Goal: Task Accomplishment & Management: Complete application form

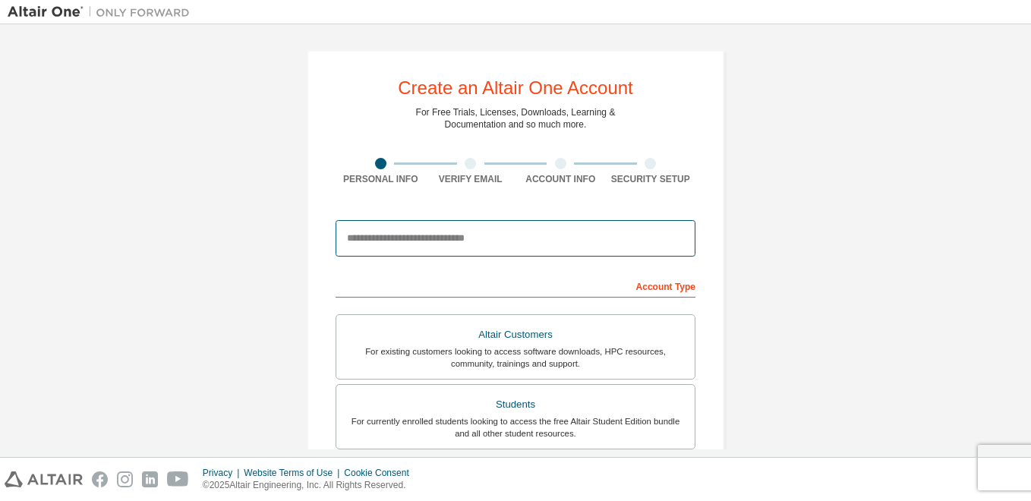
click at [393, 239] on input "email" at bounding box center [515, 238] width 360 height 36
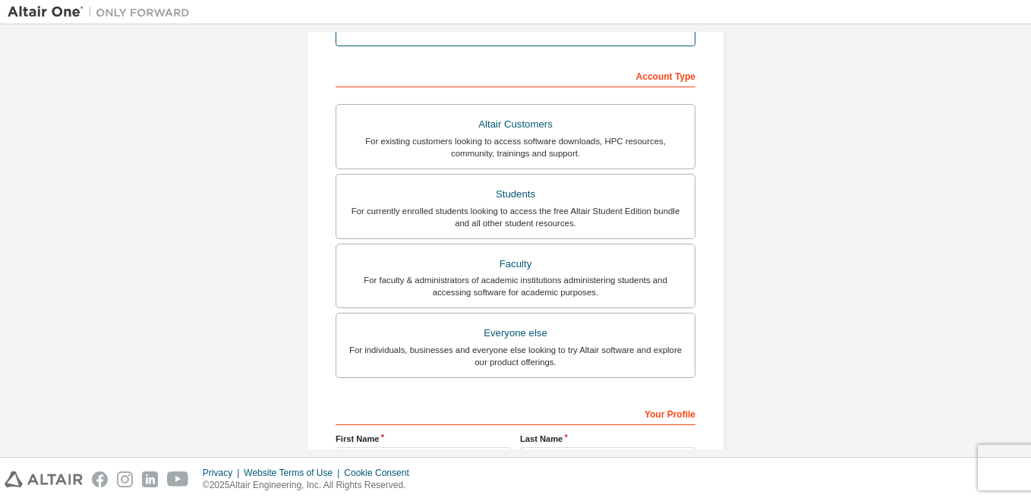
scroll to position [277, 0]
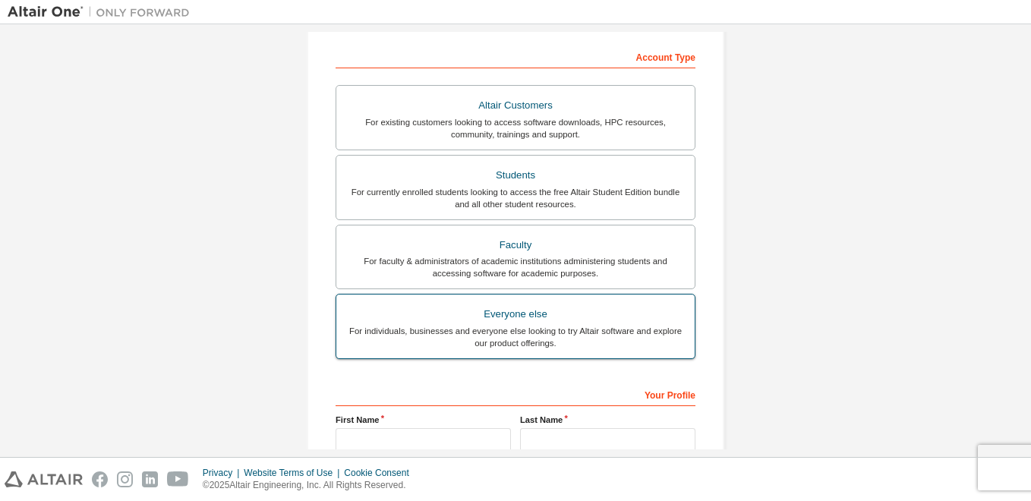
type input "**********"
click at [488, 314] on div "Everyone else" at bounding box center [515, 314] width 340 height 21
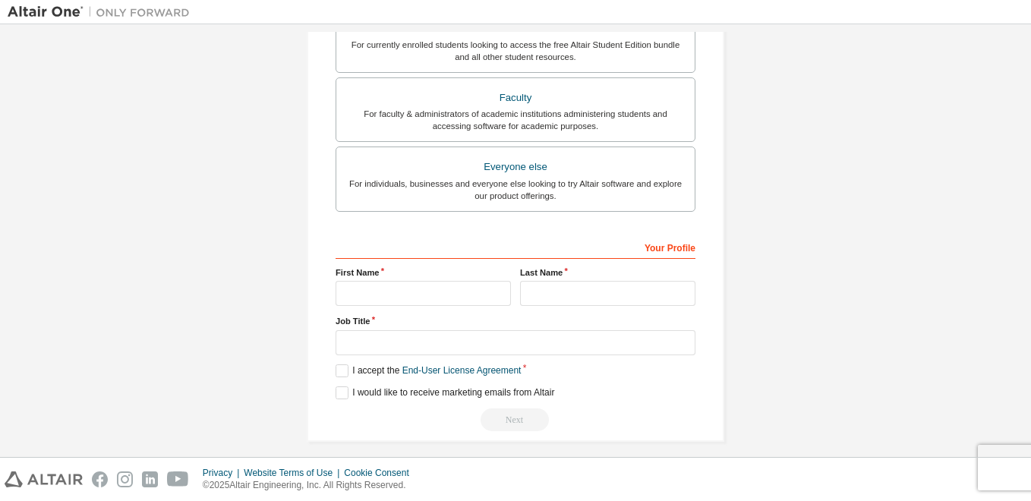
scroll to position [435, 0]
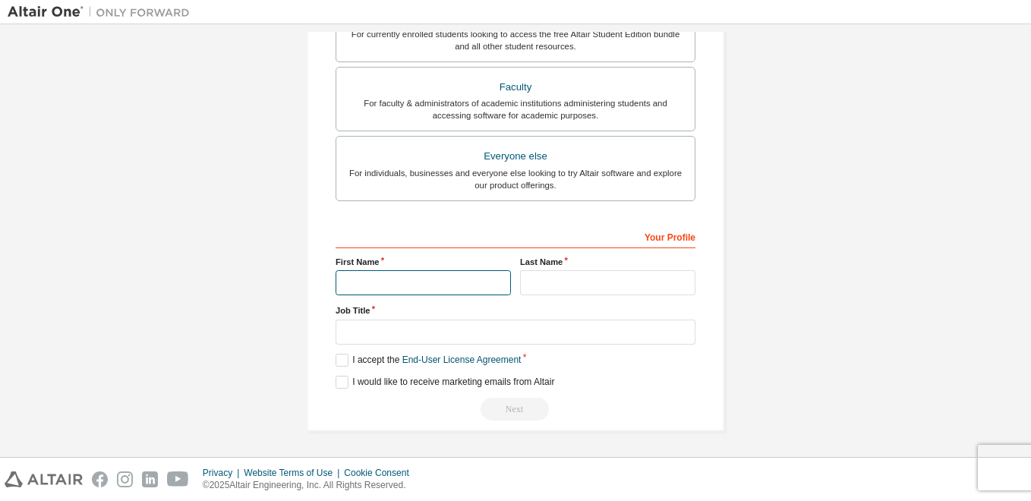
click at [439, 279] on input "text" at bounding box center [422, 282] width 175 height 25
type input "*****"
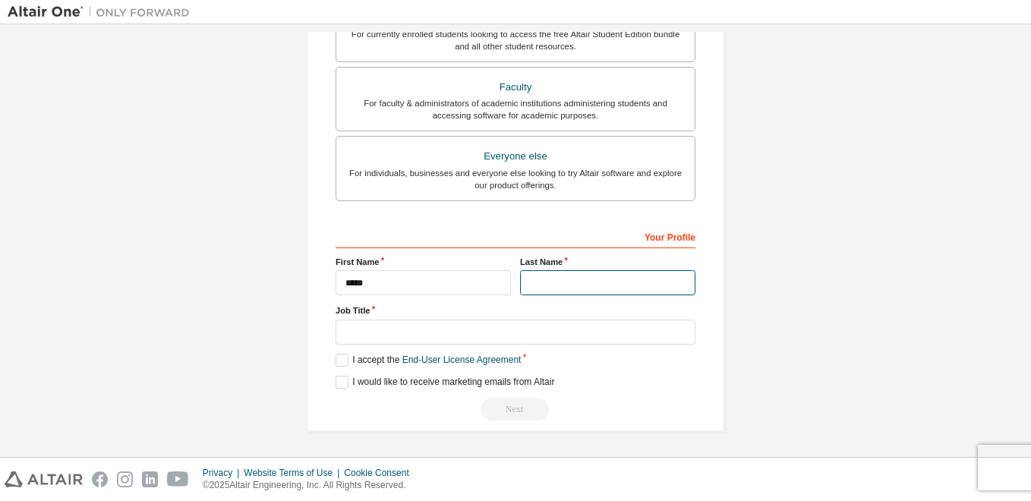
click at [532, 288] on input "text" at bounding box center [607, 282] width 175 height 25
type input "******"
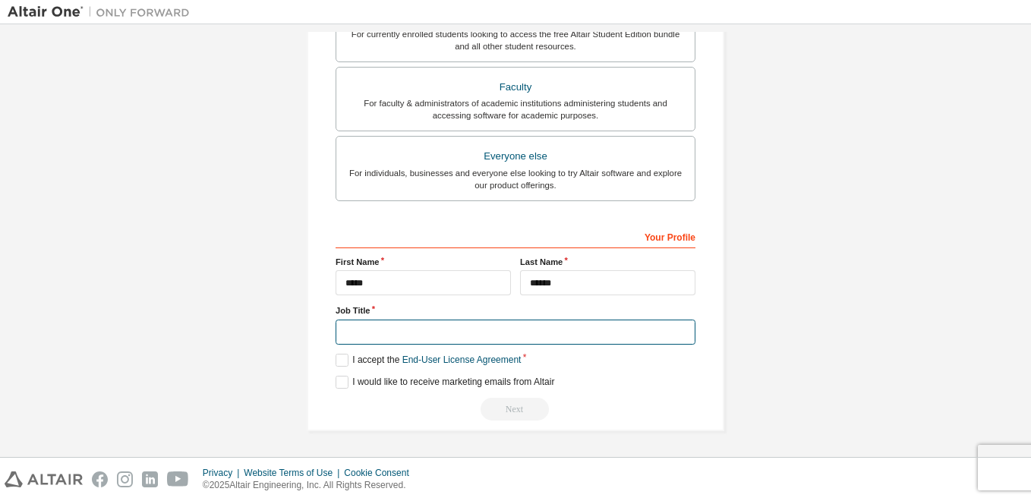
click at [488, 332] on input "text" at bounding box center [515, 332] width 360 height 25
type input "*******"
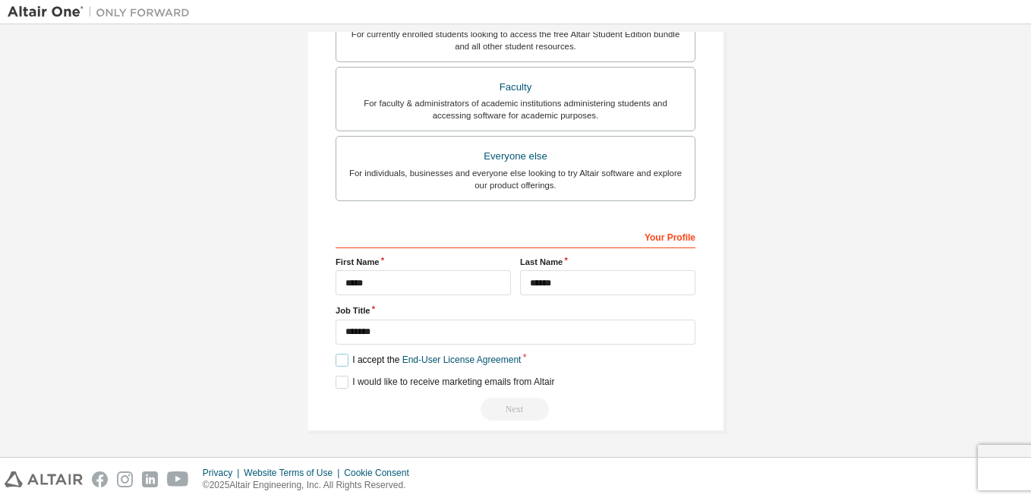
click at [343, 362] on label "I accept the End-User License Agreement" at bounding box center [427, 360] width 185 height 13
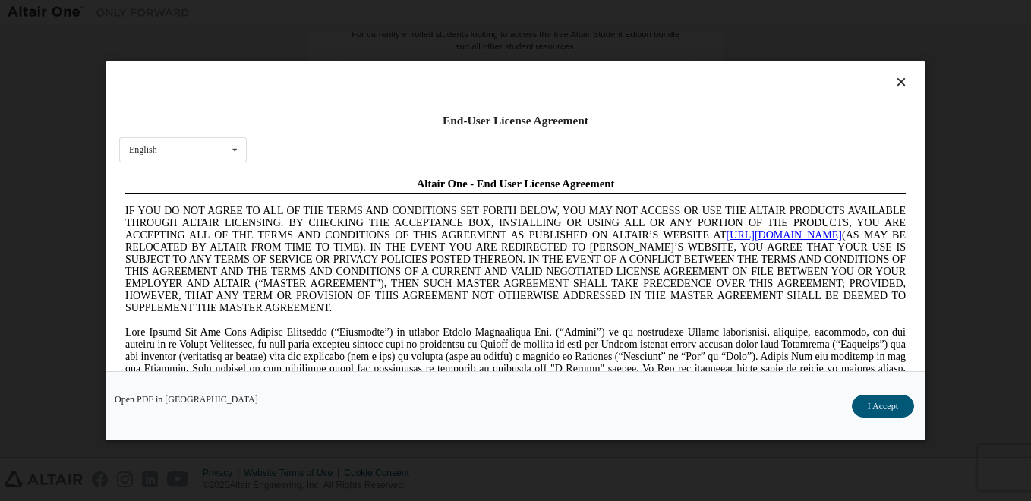
scroll to position [0, 0]
click at [877, 401] on button "I Accept" at bounding box center [882, 406] width 62 height 23
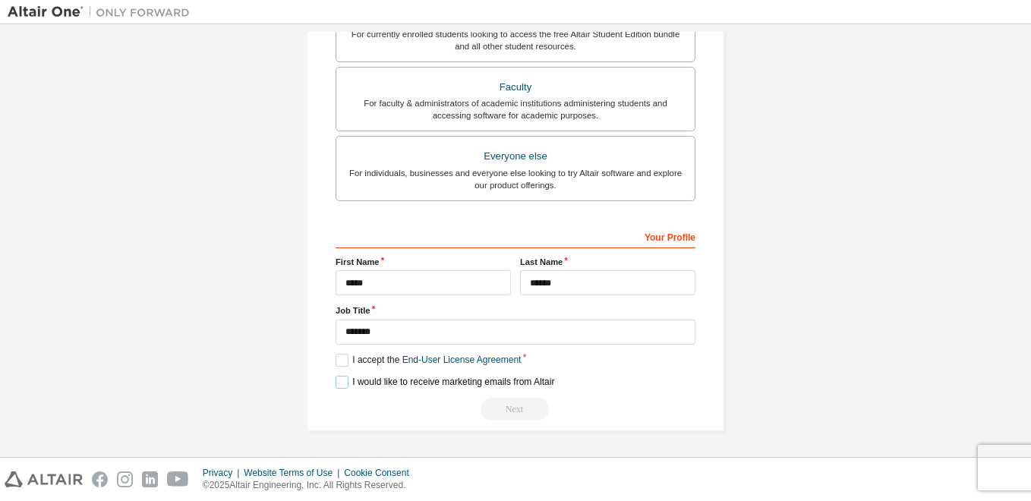
click at [337, 382] on label "I would like to receive marketing emails from Altair" at bounding box center [444, 382] width 219 height 13
click at [515, 404] on div "Next" at bounding box center [515, 409] width 360 height 23
click at [509, 408] on div "Next" at bounding box center [515, 409] width 360 height 23
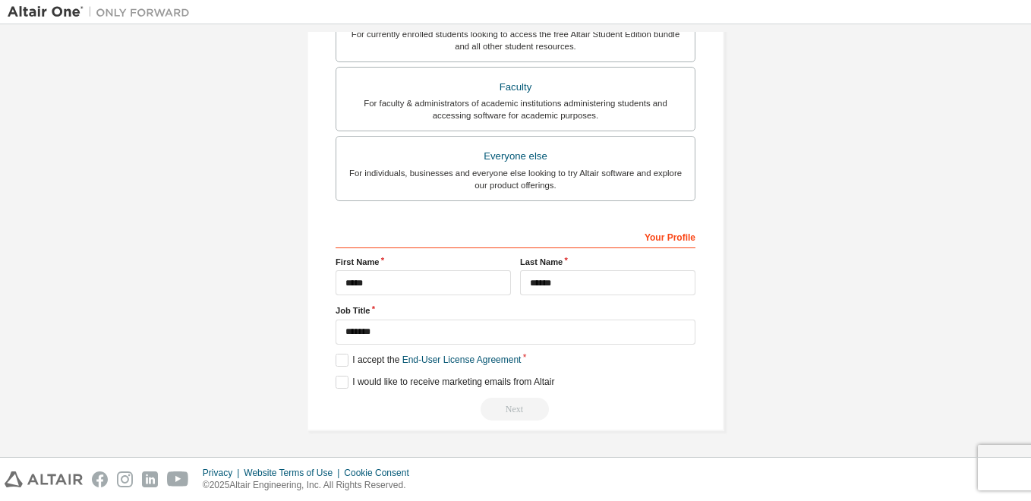
click at [507, 413] on div "Next" at bounding box center [515, 409] width 360 height 23
click at [512, 409] on div "Next" at bounding box center [515, 409] width 360 height 23
click at [513, 408] on div "Next" at bounding box center [515, 409] width 360 height 23
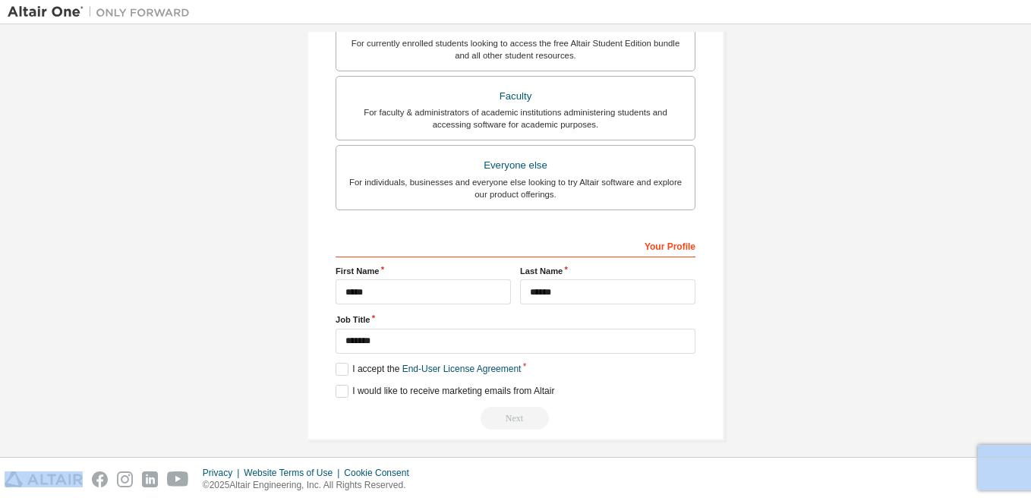
scroll to position [435, 0]
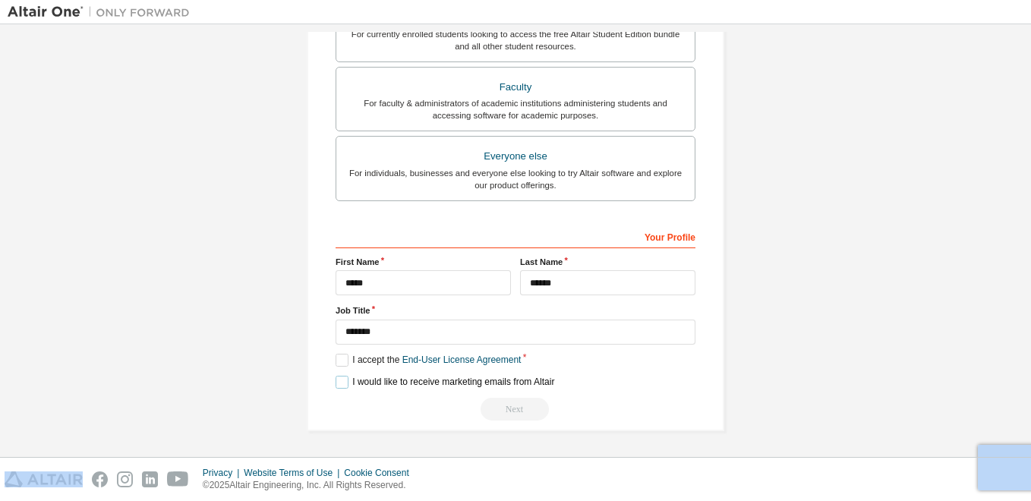
click at [345, 380] on label "I would like to receive marketing emails from Altair" at bounding box center [444, 382] width 219 height 13
click at [339, 359] on label "I accept the End-User License Agreement" at bounding box center [427, 360] width 185 height 13
click at [336, 354] on label "I accept the End-User License Agreement" at bounding box center [427, 360] width 185 height 13
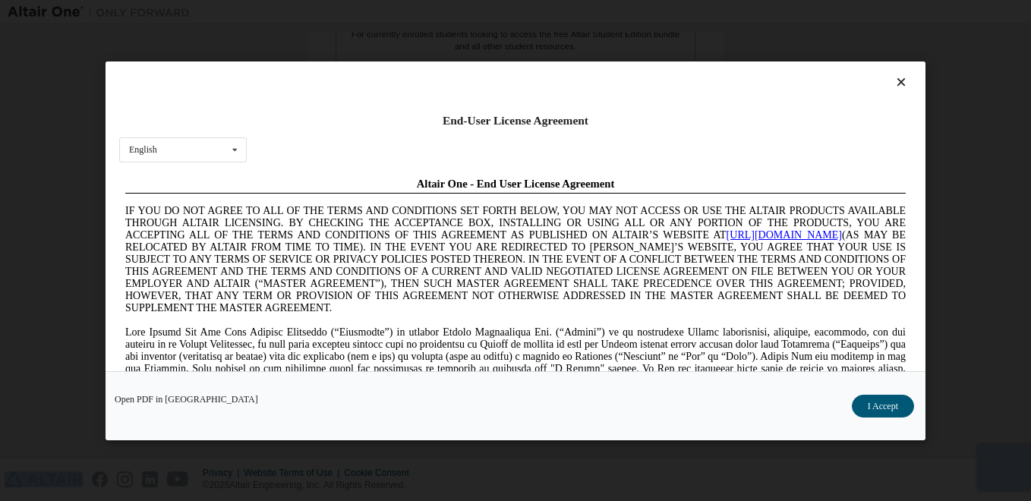
scroll to position [0, 0]
click at [896, 408] on button "I Accept" at bounding box center [882, 406] width 62 height 23
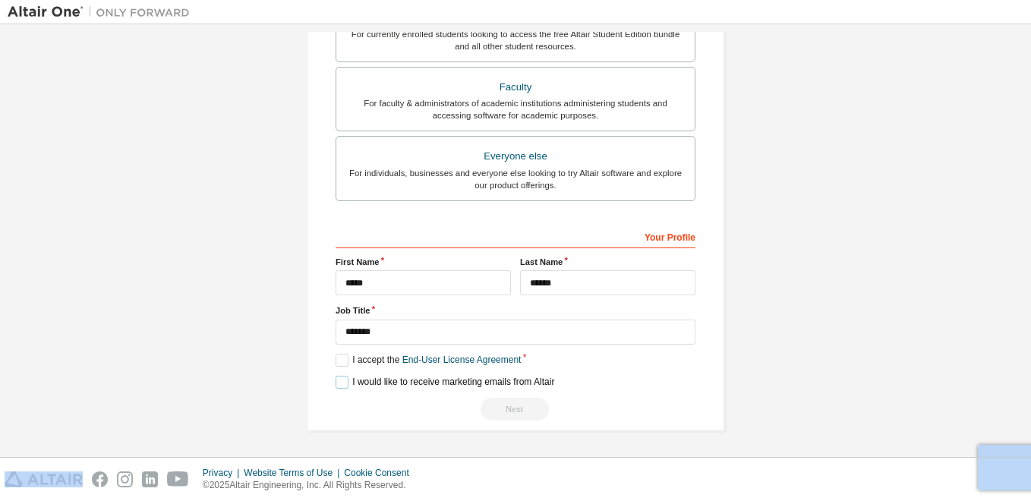
click at [336, 379] on label "I would like to receive marketing emails from Altair" at bounding box center [444, 382] width 219 height 13
click at [336, 382] on label "I would like to receive marketing emails from Altair" at bounding box center [444, 382] width 219 height 13
click at [482, 411] on div "Next" at bounding box center [515, 409] width 360 height 23
click at [524, 412] on div "Next" at bounding box center [515, 409] width 360 height 23
click at [522, 402] on div "Next" at bounding box center [515, 409] width 360 height 23
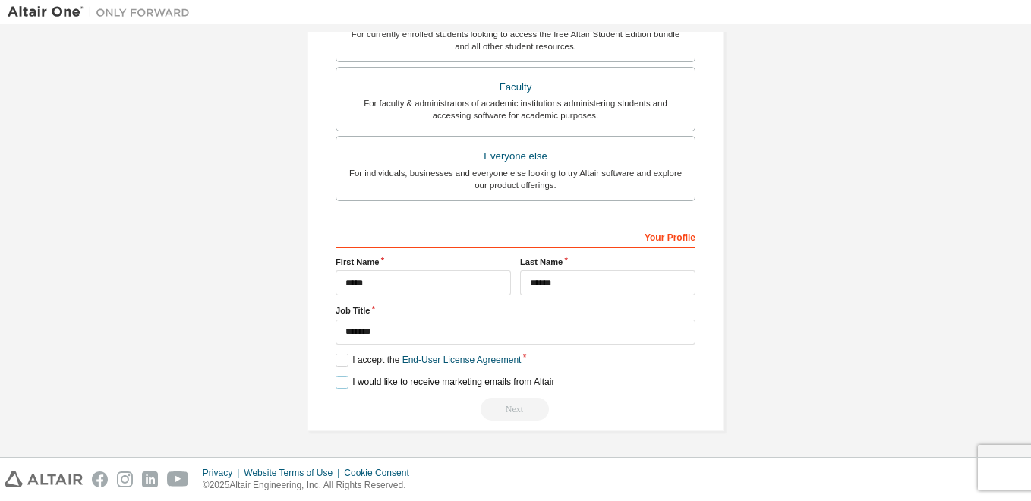
click at [338, 384] on label "I would like to receive marketing emails from Altair" at bounding box center [444, 382] width 219 height 13
click at [517, 407] on div "Next" at bounding box center [515, 409] width 360 height 23
click at [508, 409] on div "Next" at bounding box center [515, 409] width 360 height 23
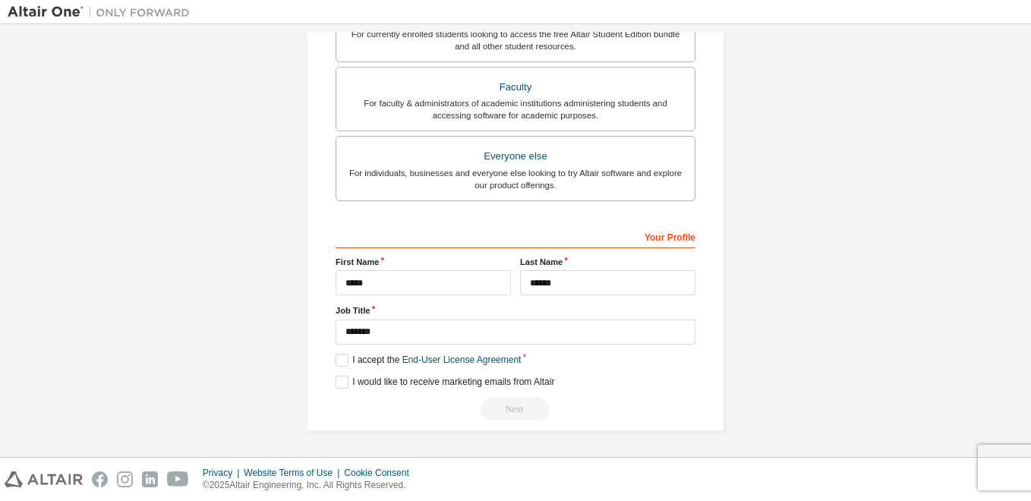
drag, startPoint x: 508, startPoint y: 409, endPoint x: 533, endPoint y: 420, distance: 26.5
click at [533, 420] on div "Next" at bounding box center [515, 409] width 360 height 23
